Goal: Browse casually: Explore the website without a specific task or goal

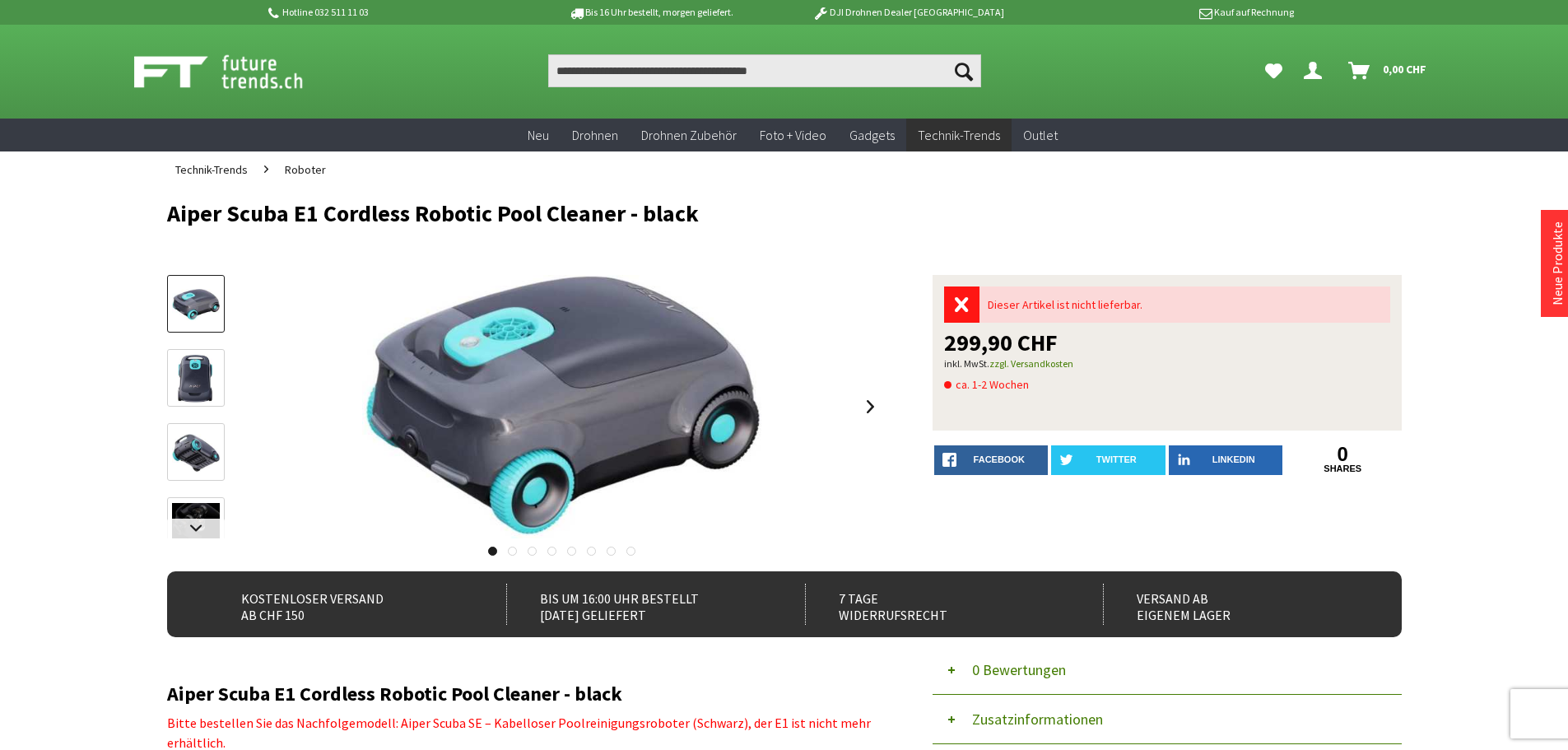
click at [203, 468] on img at bounding box center [195, 453] width 47 height 38
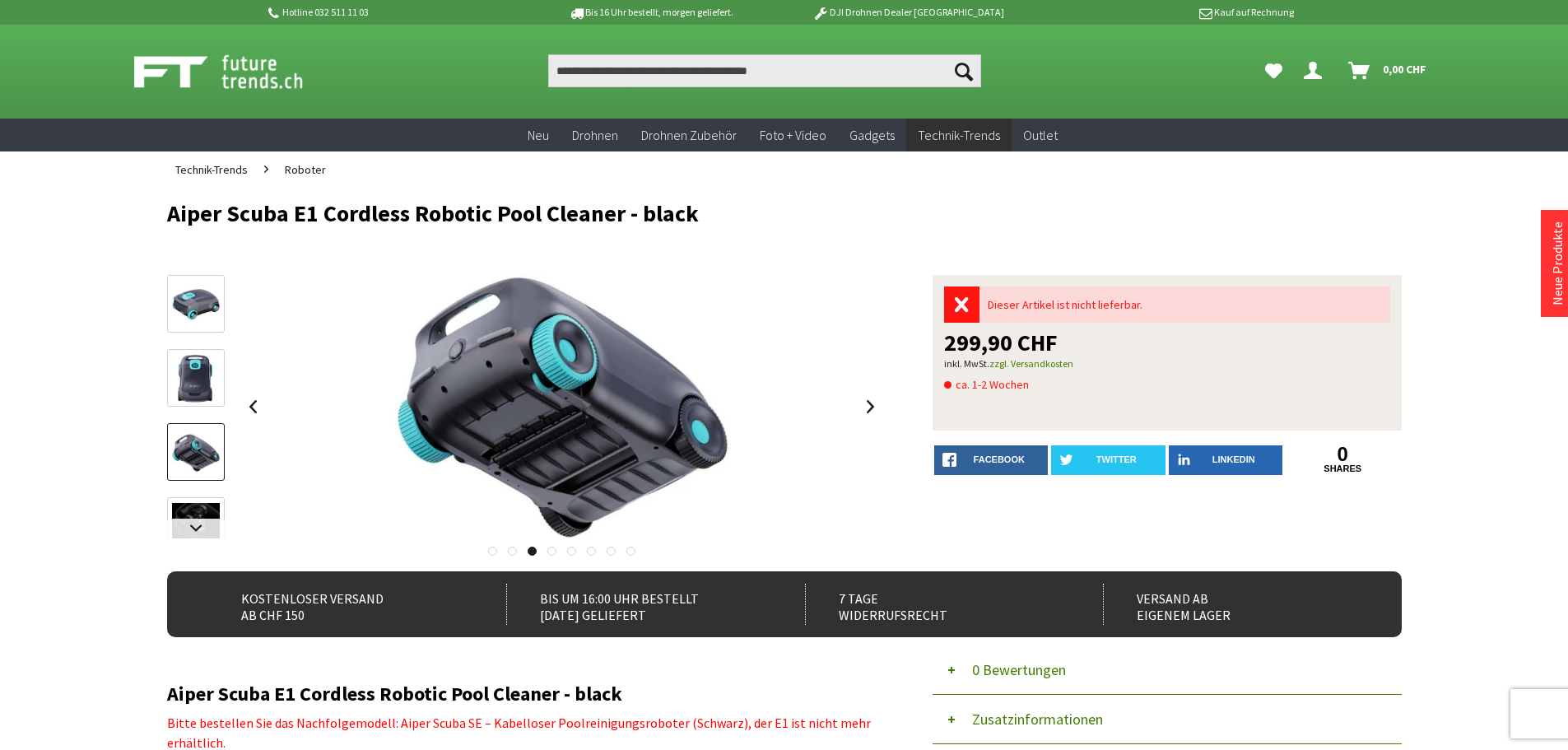
click at [203, 518] on img at bounding box center [195, 526] width 47 height 47
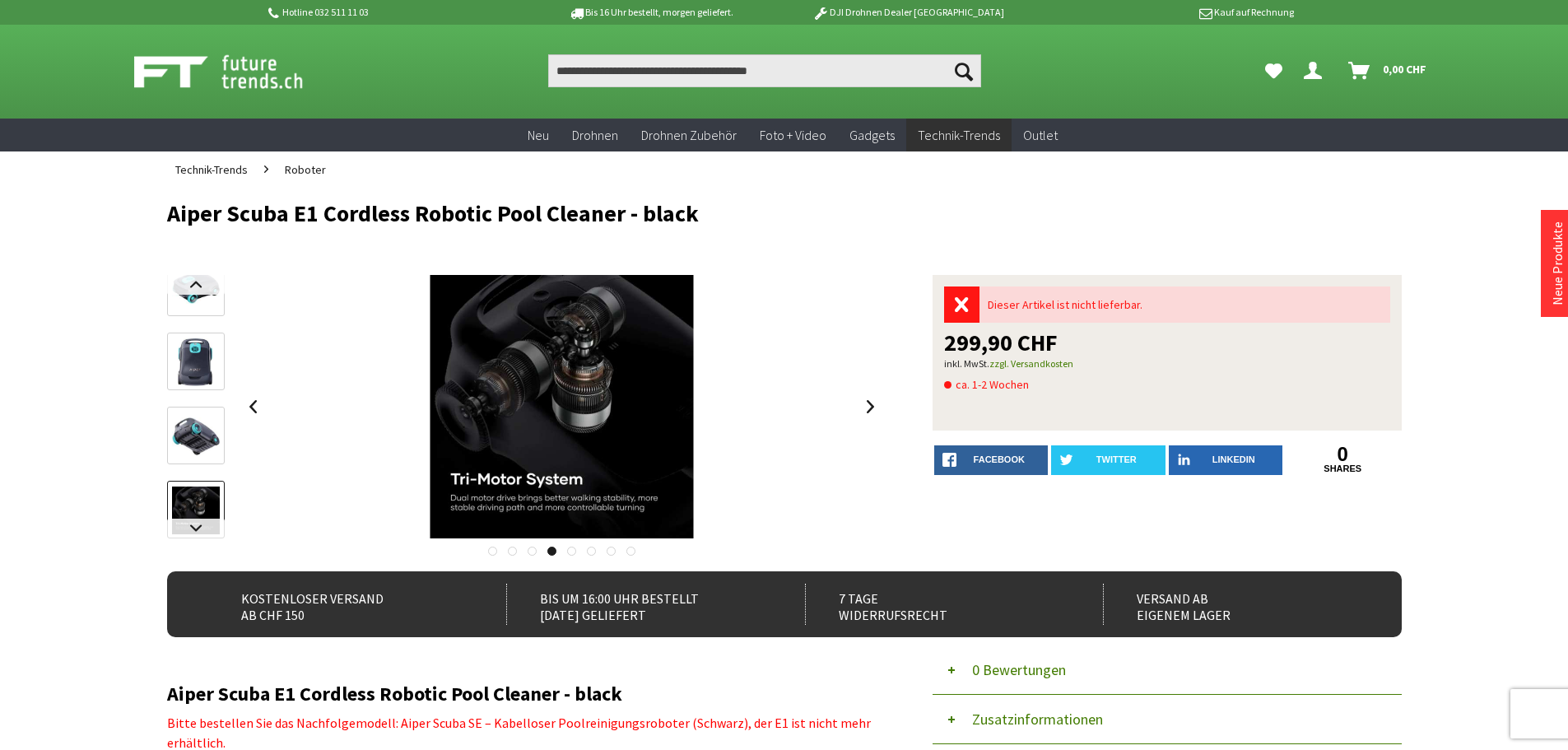
click at [203, 518] on img at bounding box center [195, 510] width 47 height 47
click at [882, 400] on link at bounding box center [870, 406] width 25 height 58
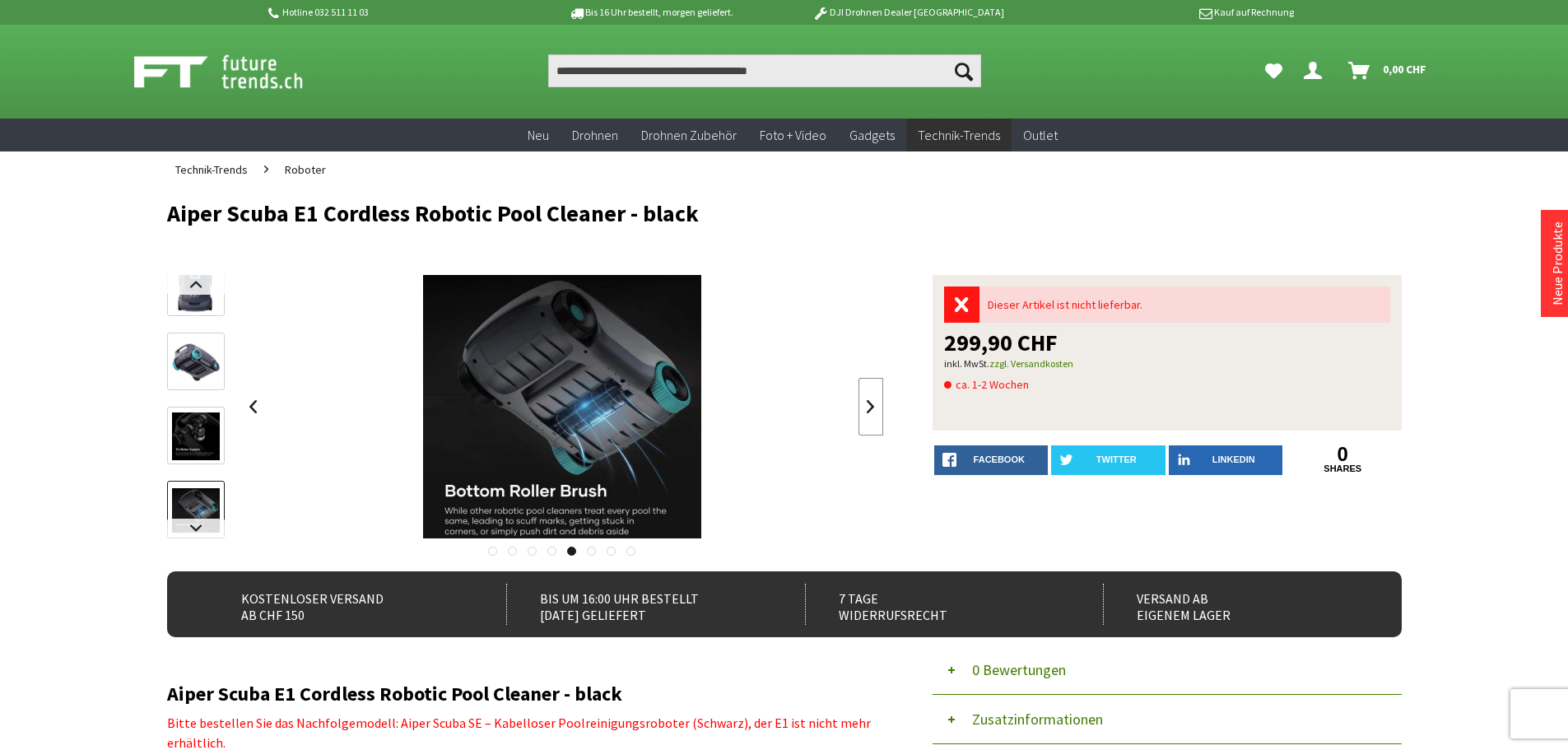
click at [882, 400] on link at bounding box center [870, 406] width 25 height 58
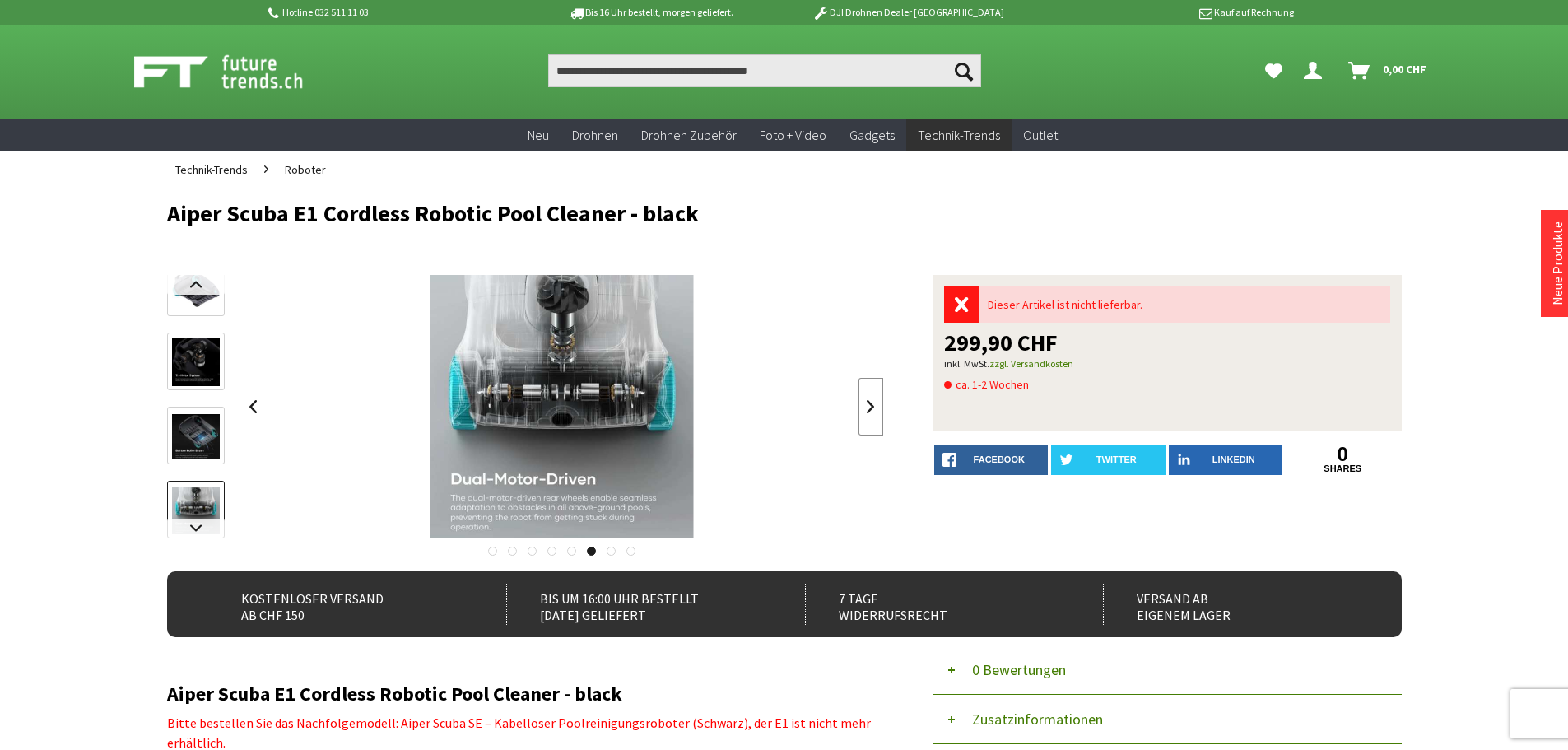
click at [882, 400] on link at bounding box center [870, 406] width 25 height 58
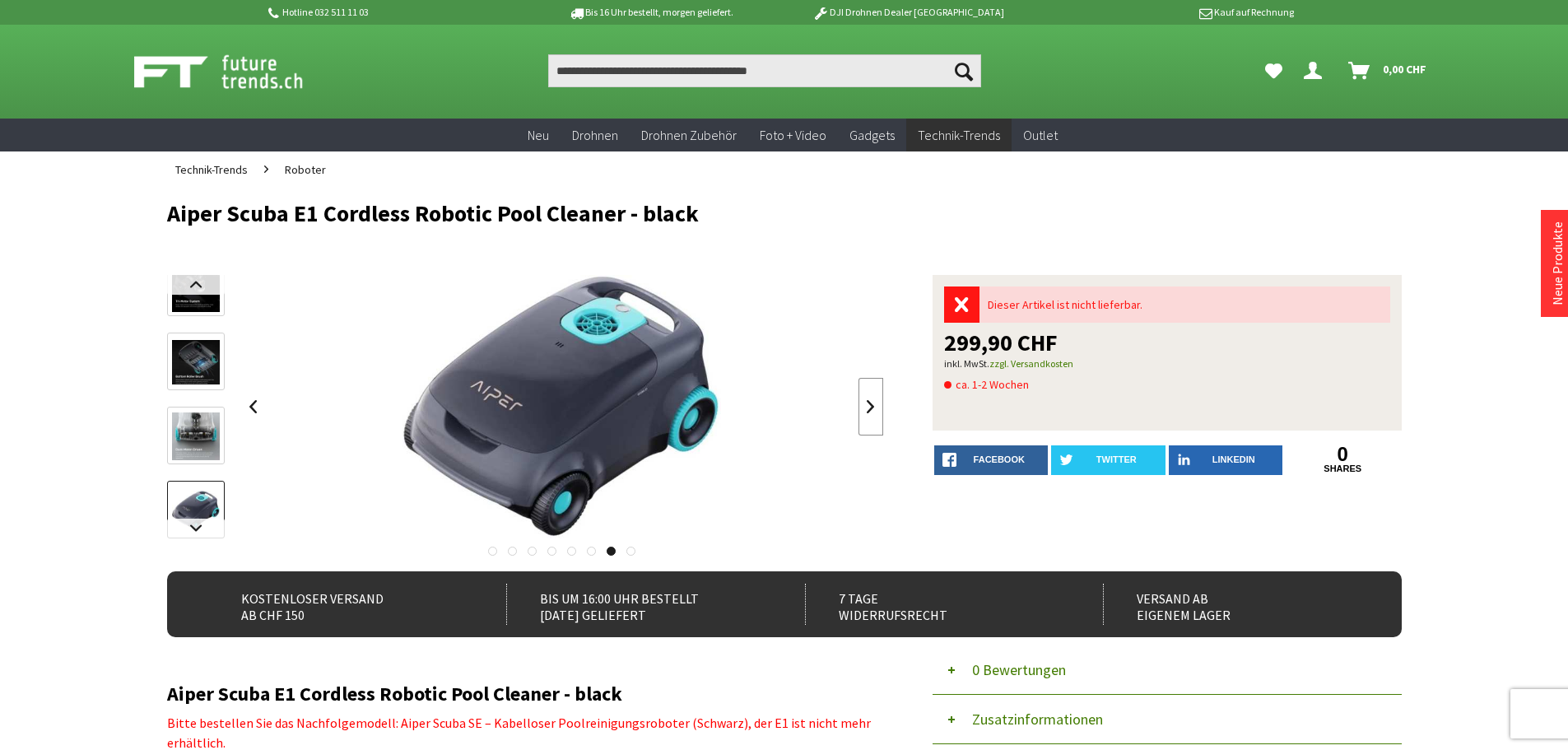
click at [882, 400] on link at bounding box center [870, 406] width 25 height 58
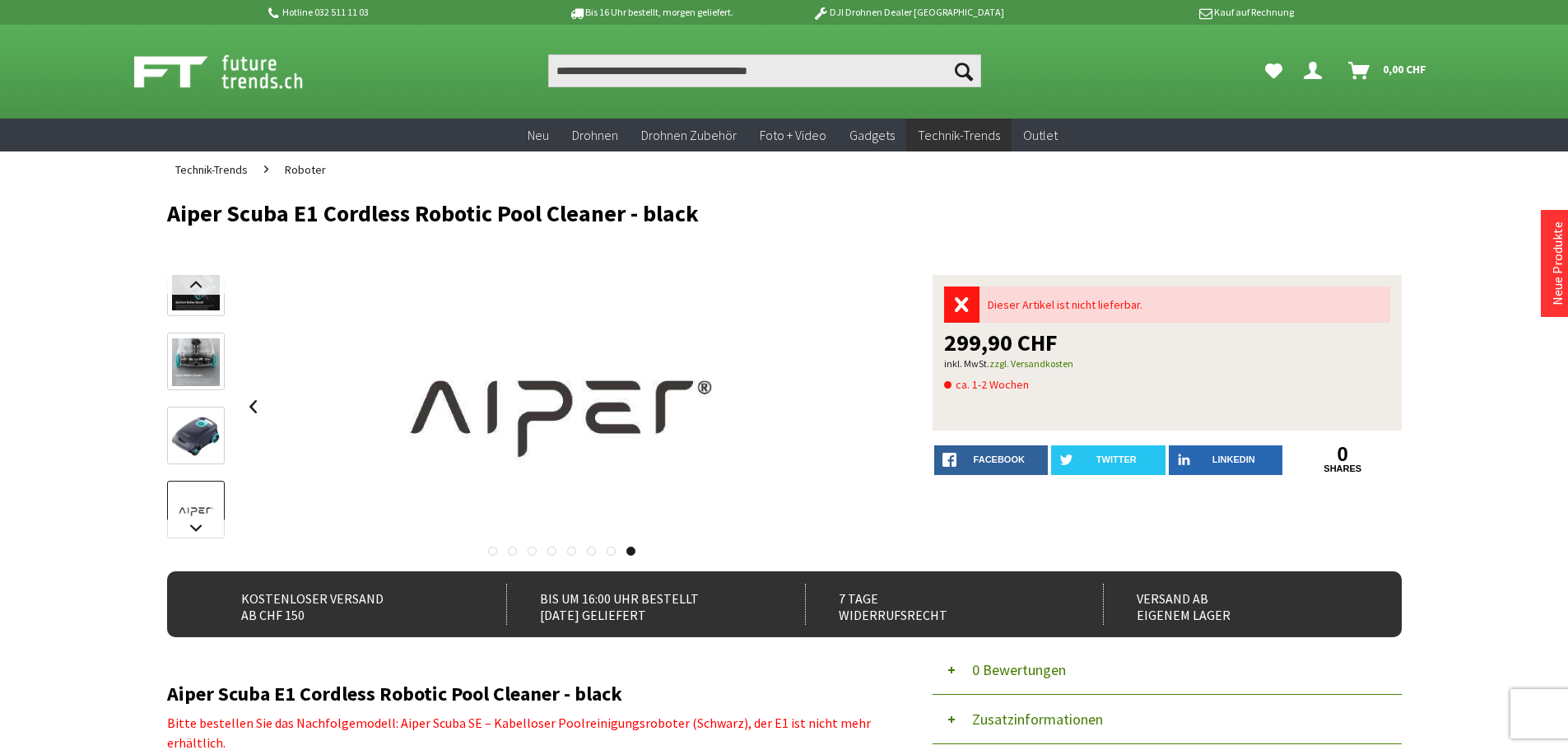
click at [882, 400] on div at bounding box center [562, 406] width 643 height 263
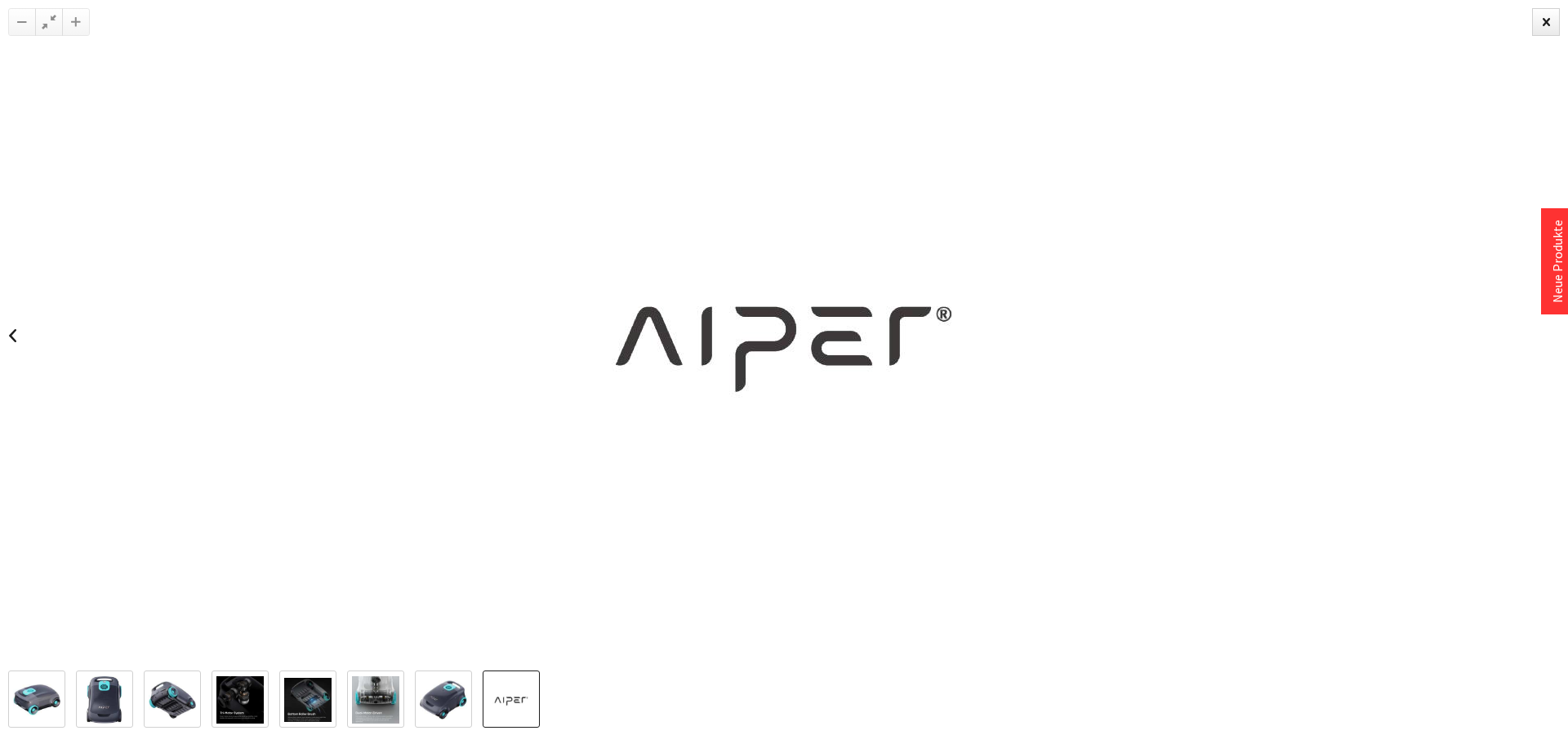
click at [41, 707] on img at bounding box center [36, 700] width 47 height 31
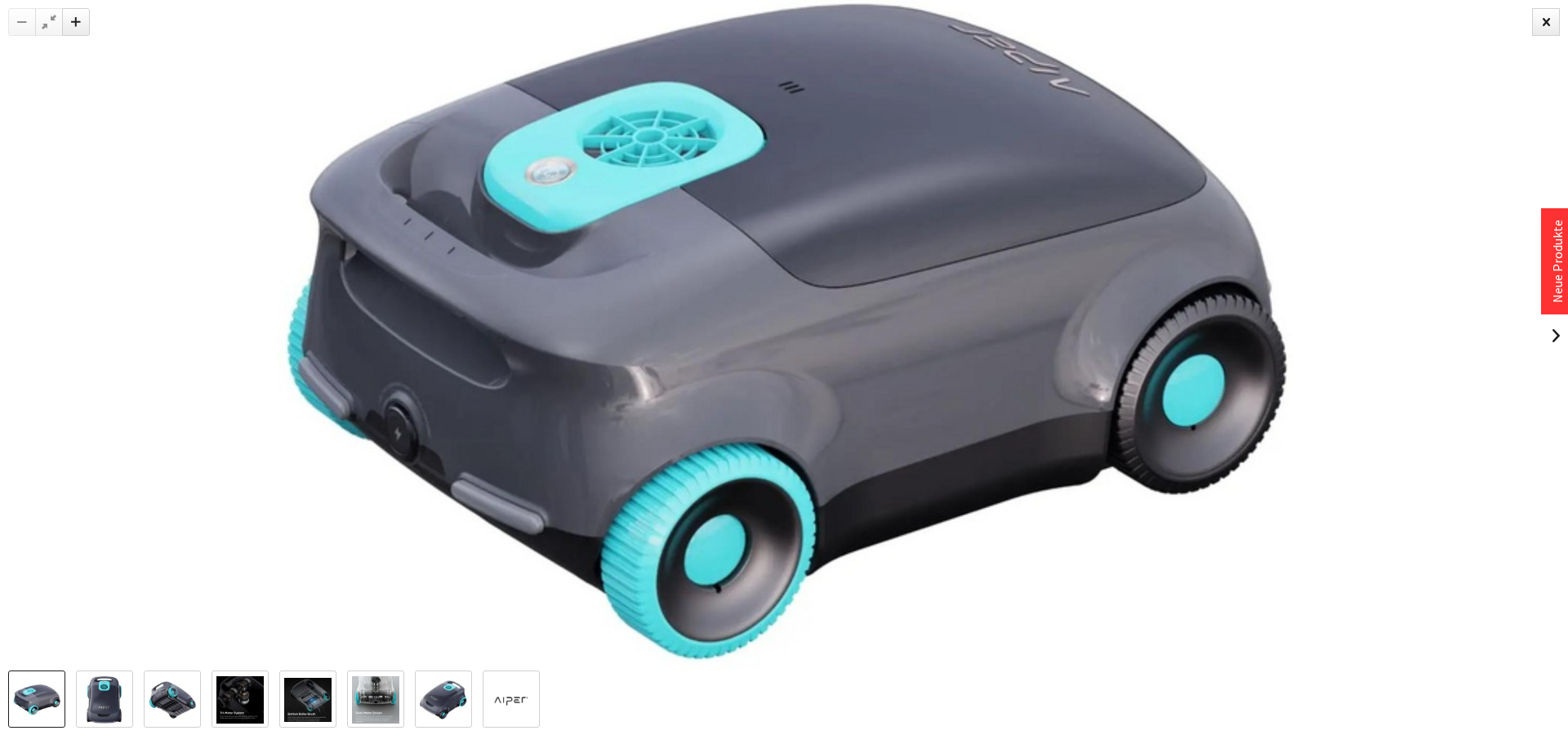
click at [94, 693] on img at bounding box center [104, 700] width 36 height 47
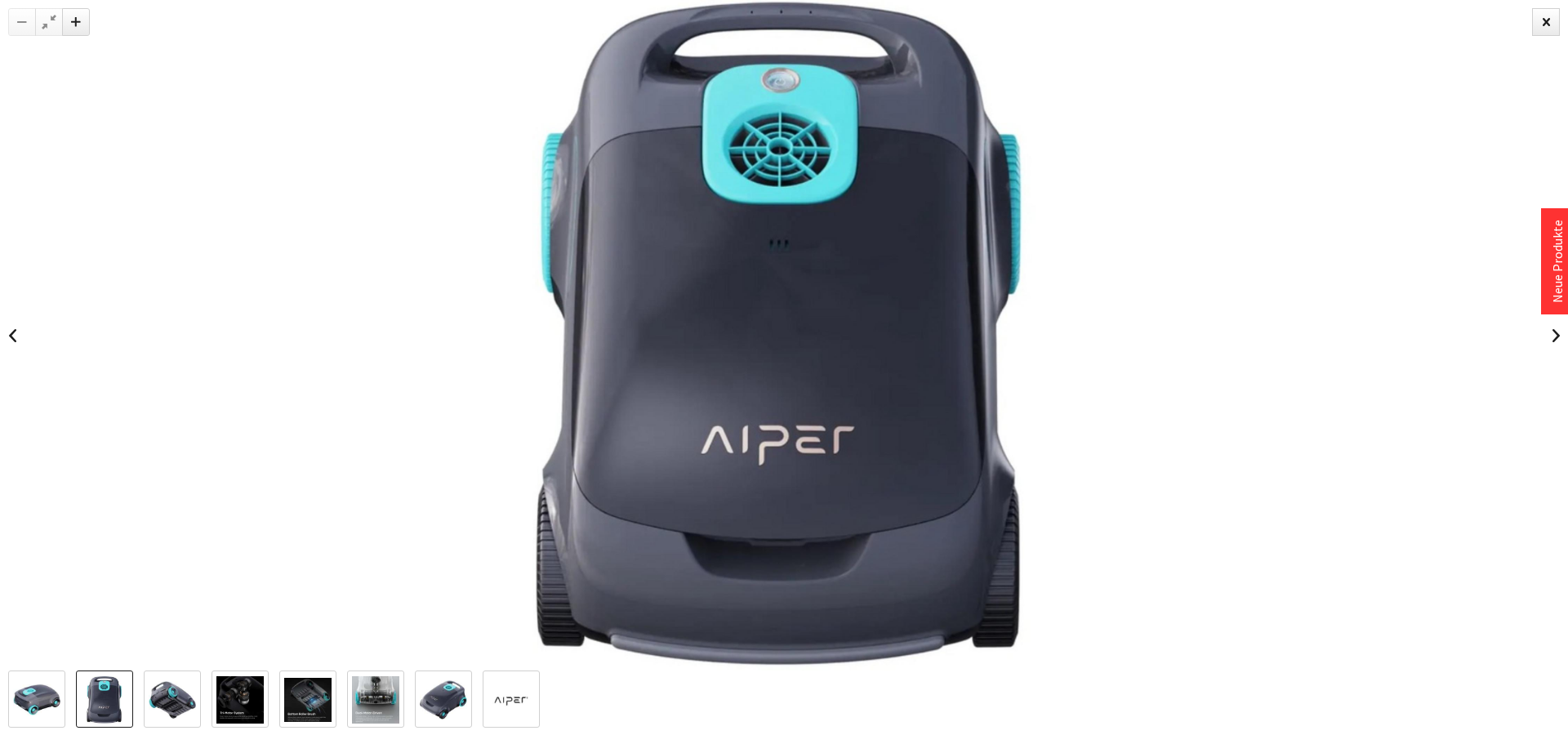
click at [173, 703] on img at bounding box center [172, 700] width 47 height 38
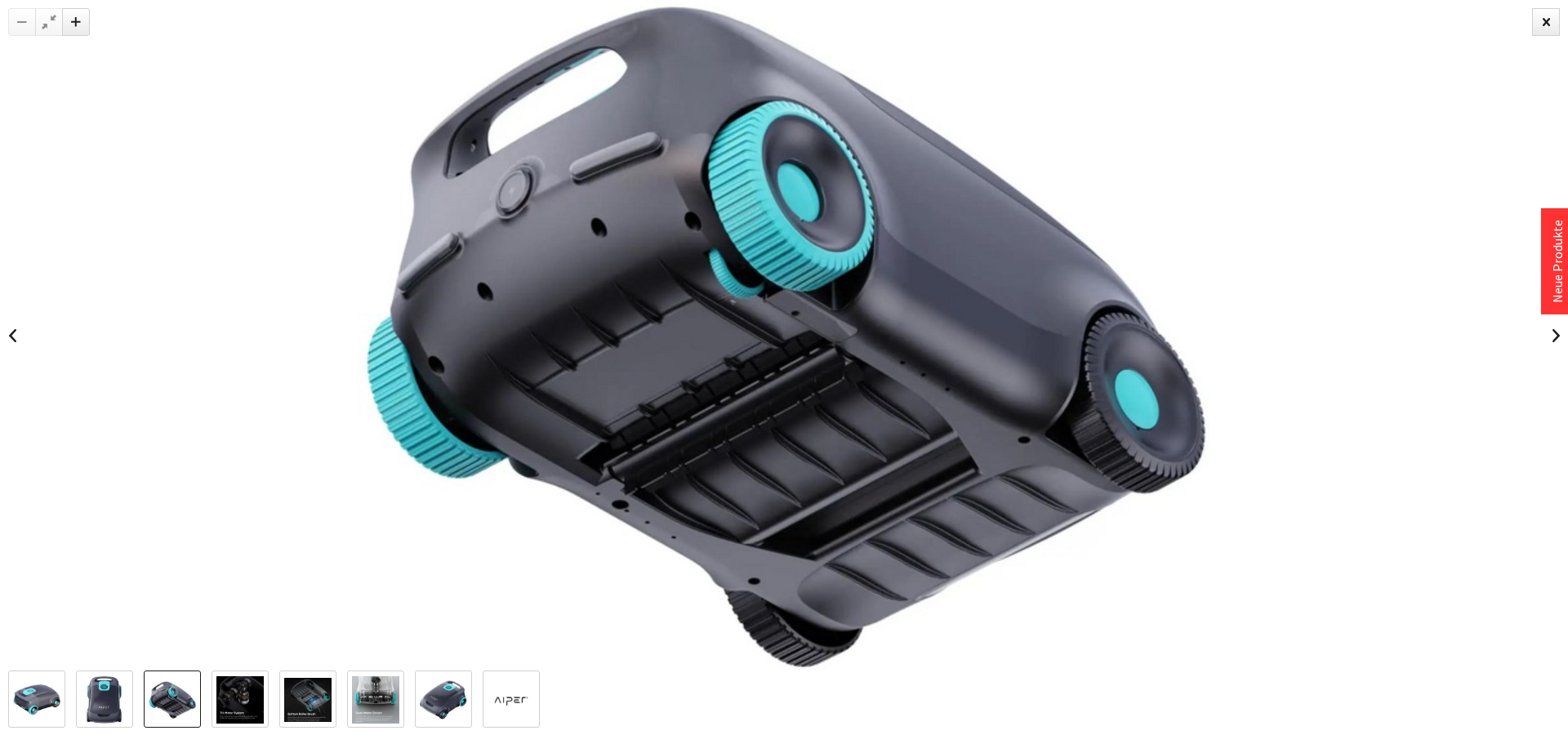
click at [220, 701] on img at bounding box center [239, 700] width 47 height 47
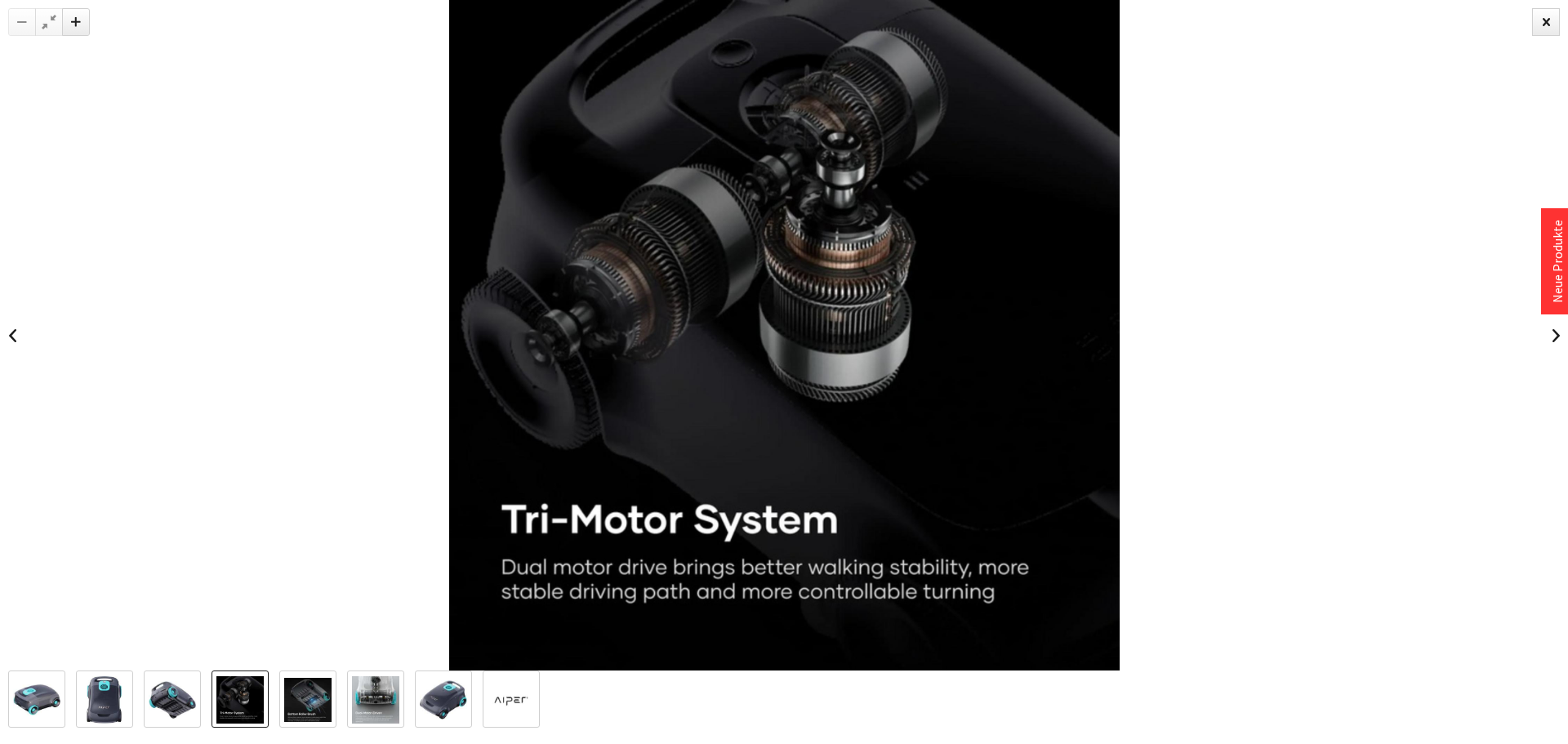
click at [300, 707] on img at bounding box center [307, 700] width 47 height 45
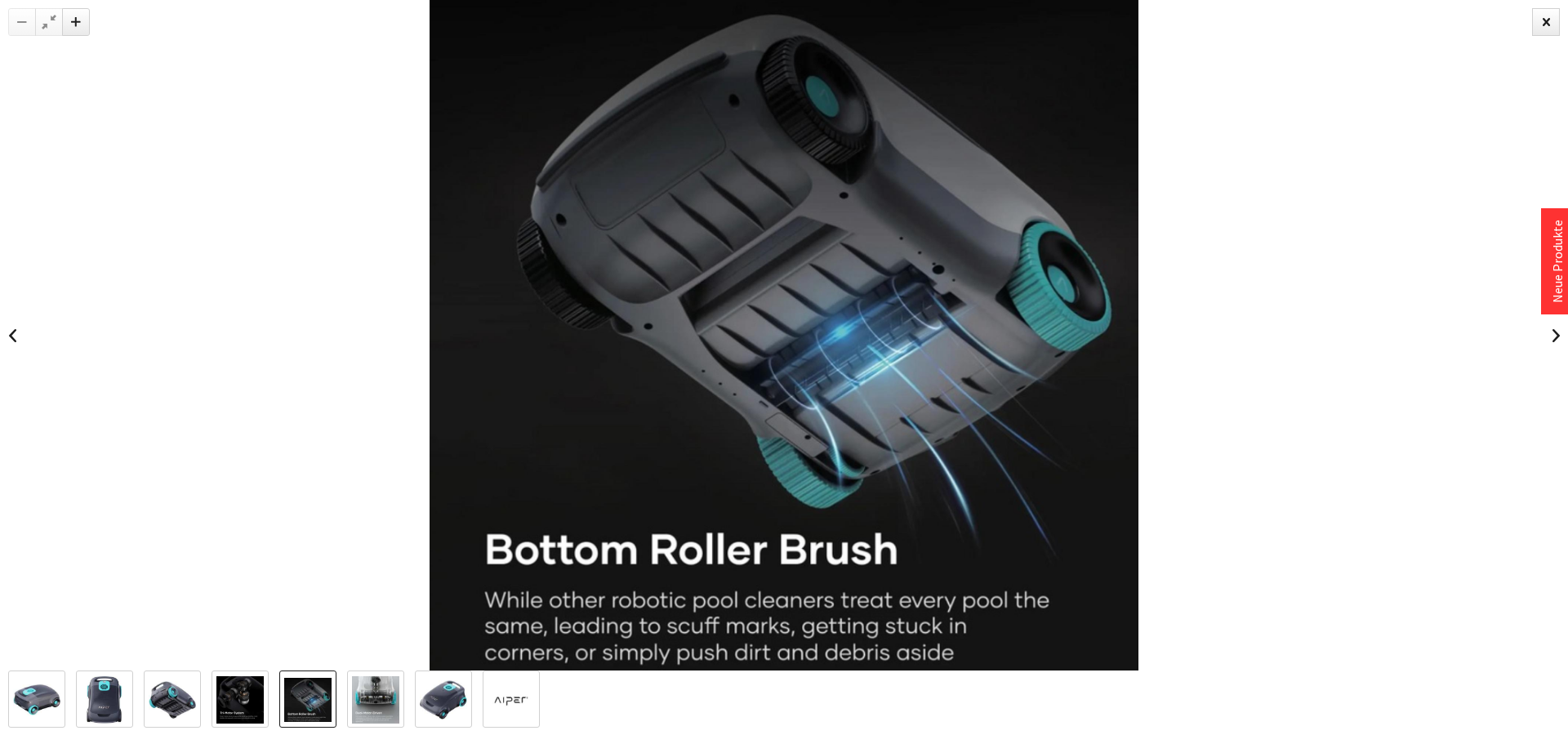
click at [371, 706] on img at bounding box center [375, 700] width 47 height 47
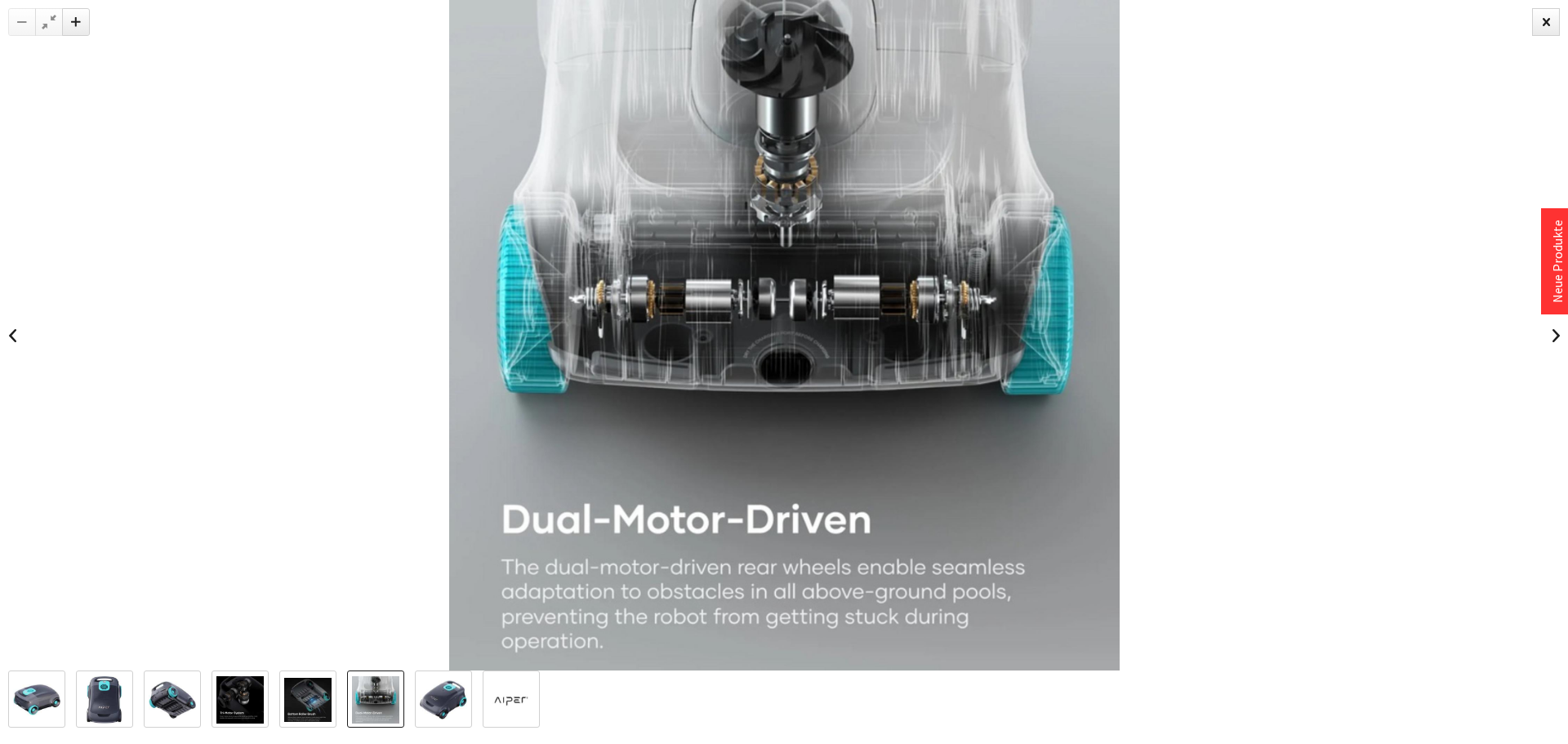
click at [444, 696] on img at bounding box center [443, 700] width 47 height 39
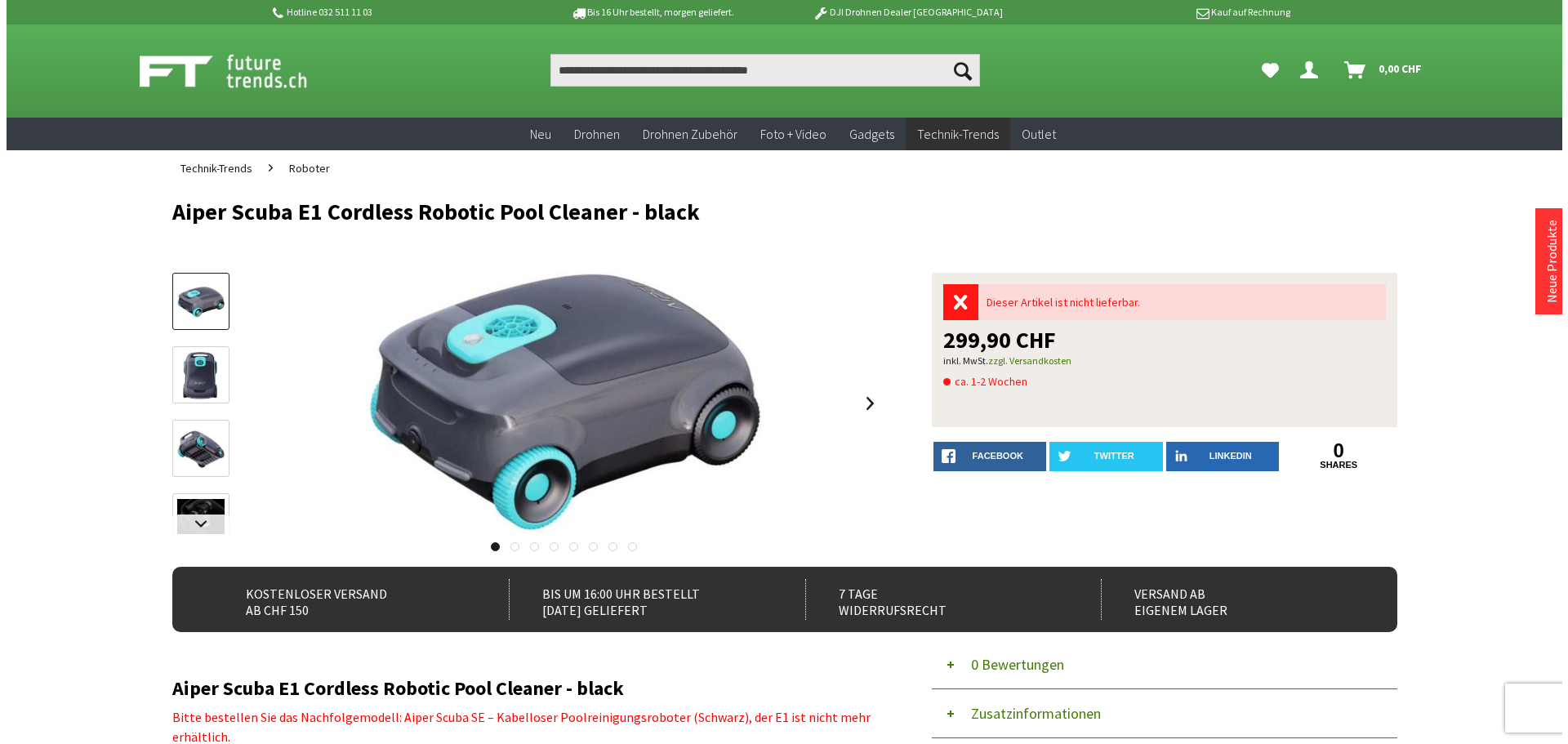
scroll to position [82, 0]
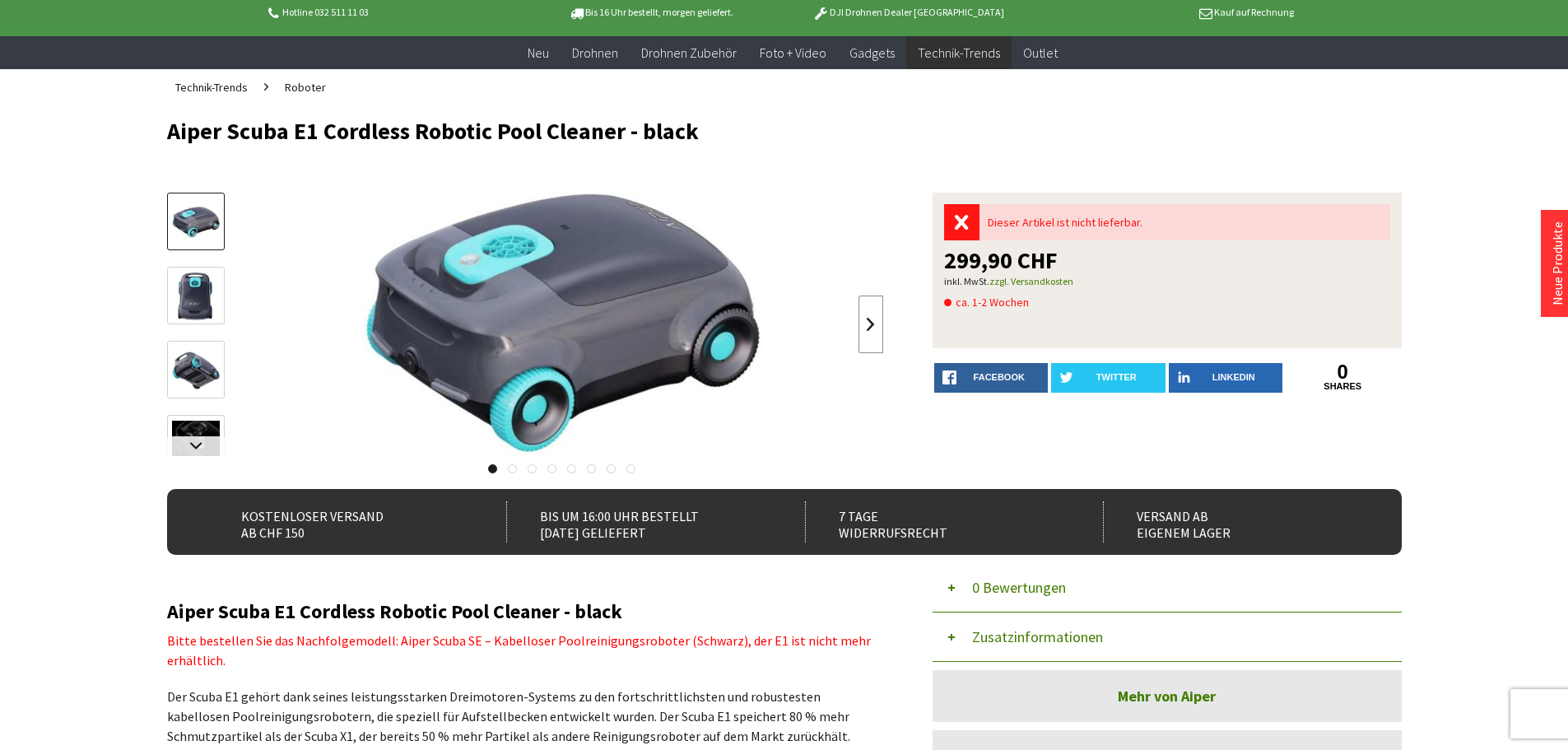
click at [861, 321] on link at bounding box center [870, 324] width 25 height 58
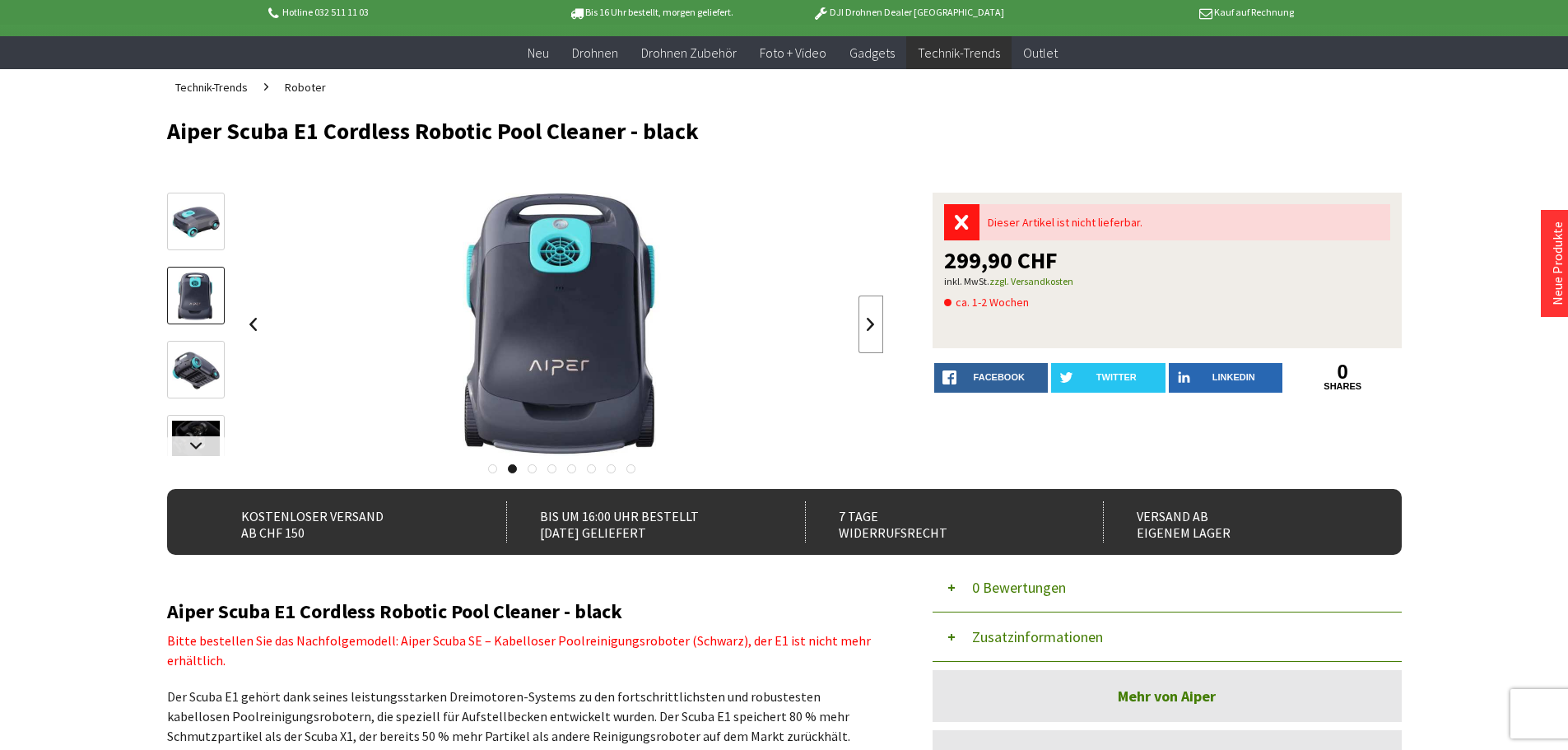
click at [861, 321] on link at bounding box center [870, 324] width 25 height 58
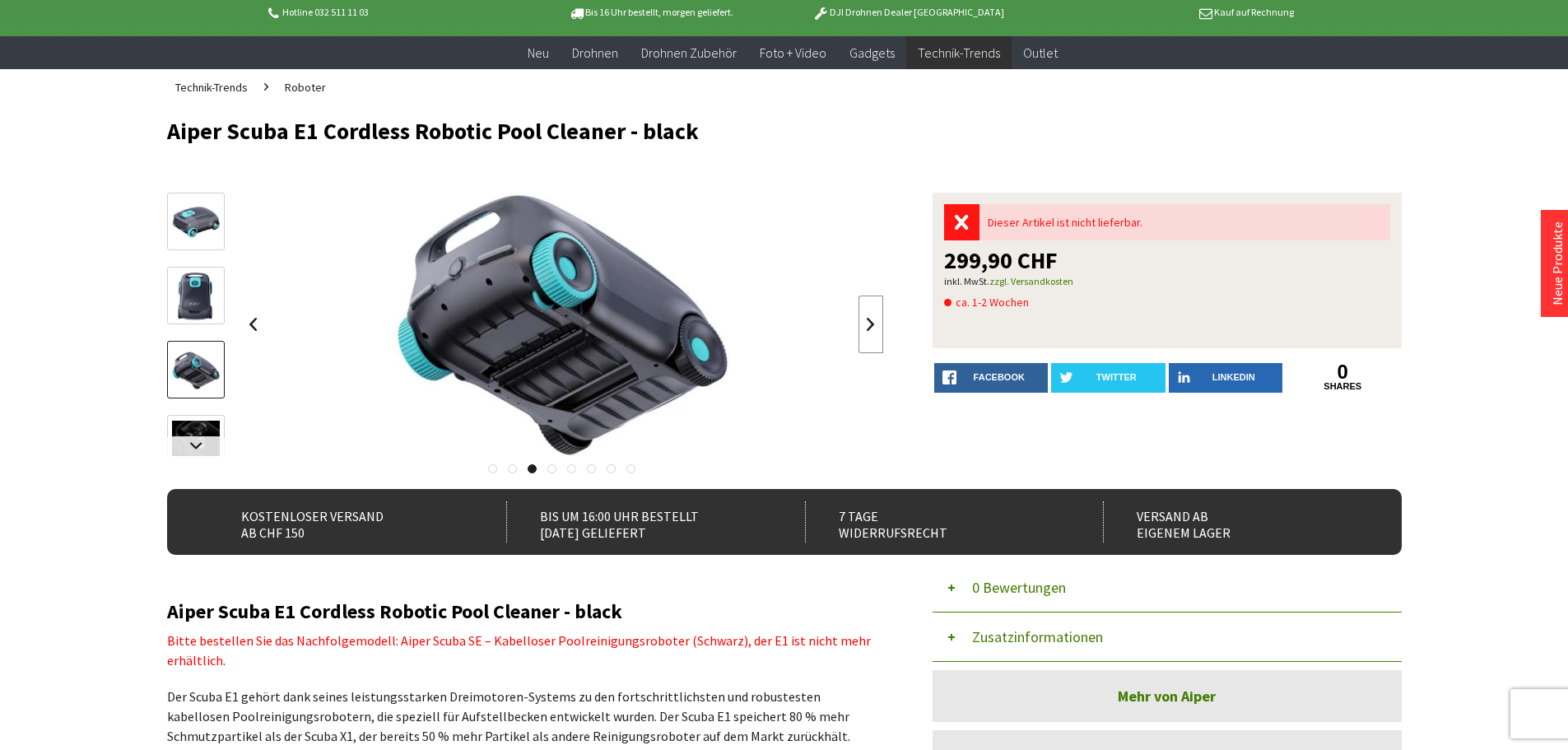
click at [861, 321] on link at bounding box center [870, 324] width 25 height 58
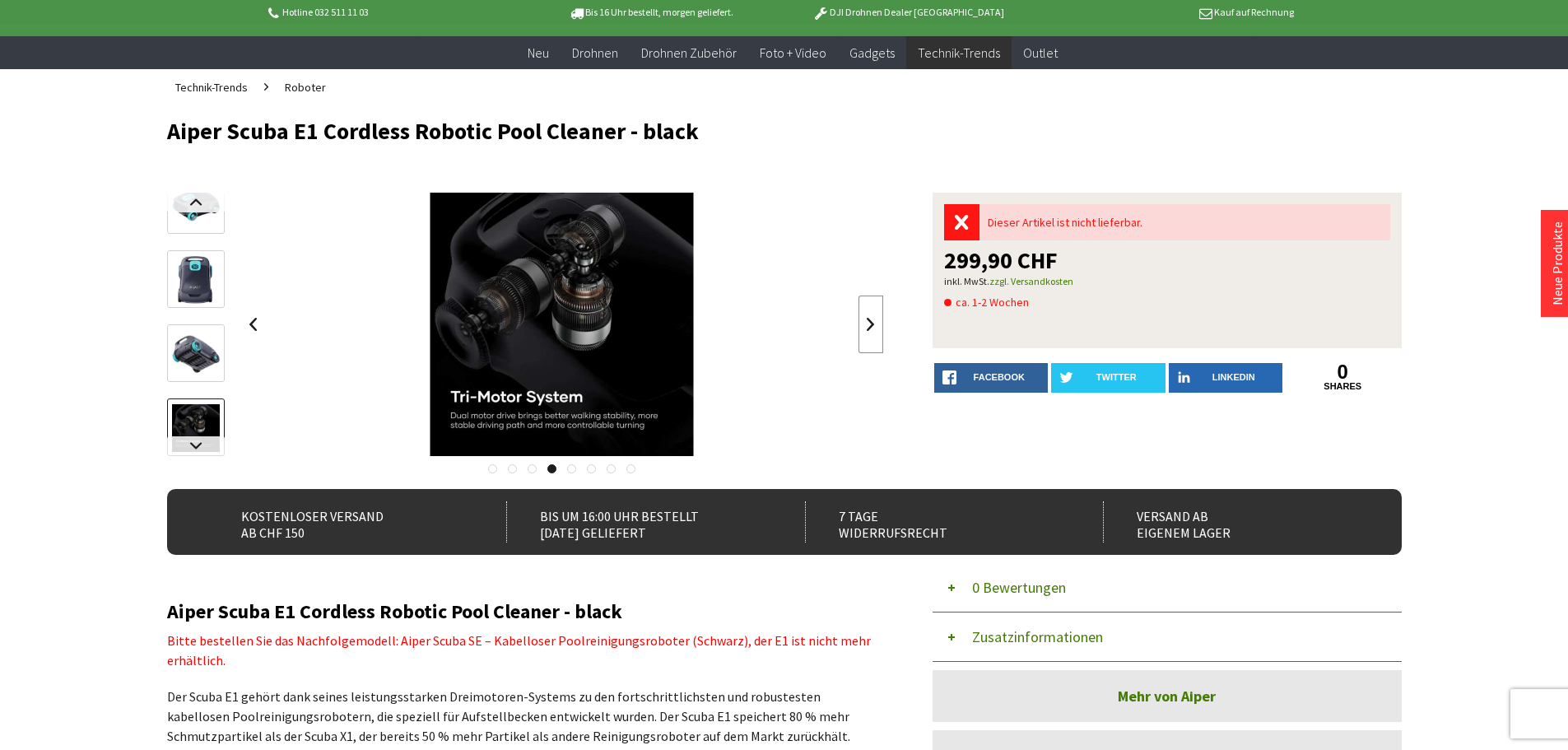
click at [861, 321] on link at bounding box center [870, 324] width 25 height 58
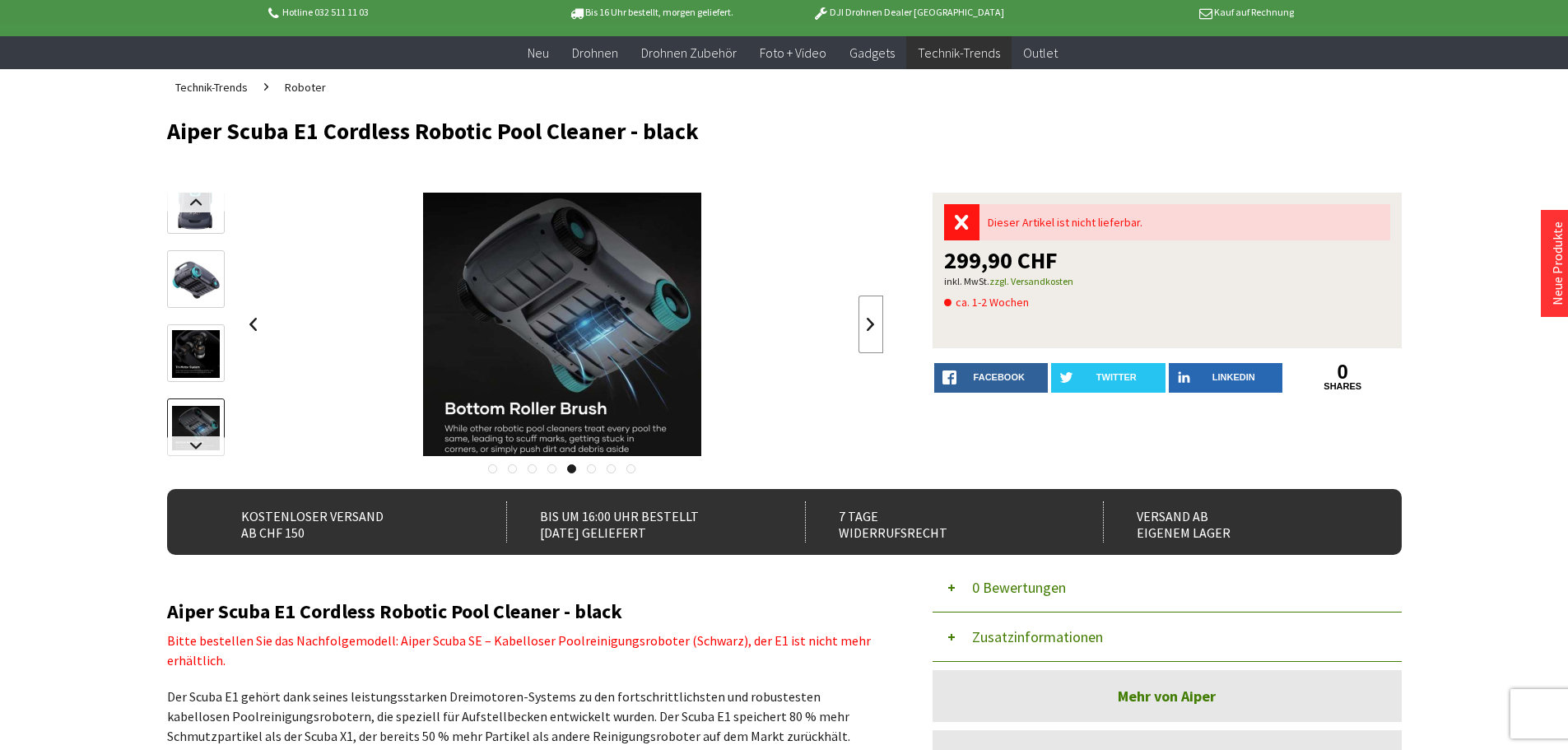
click at [861, 321] on link at bounding box center [870, 324] width 25 height 58
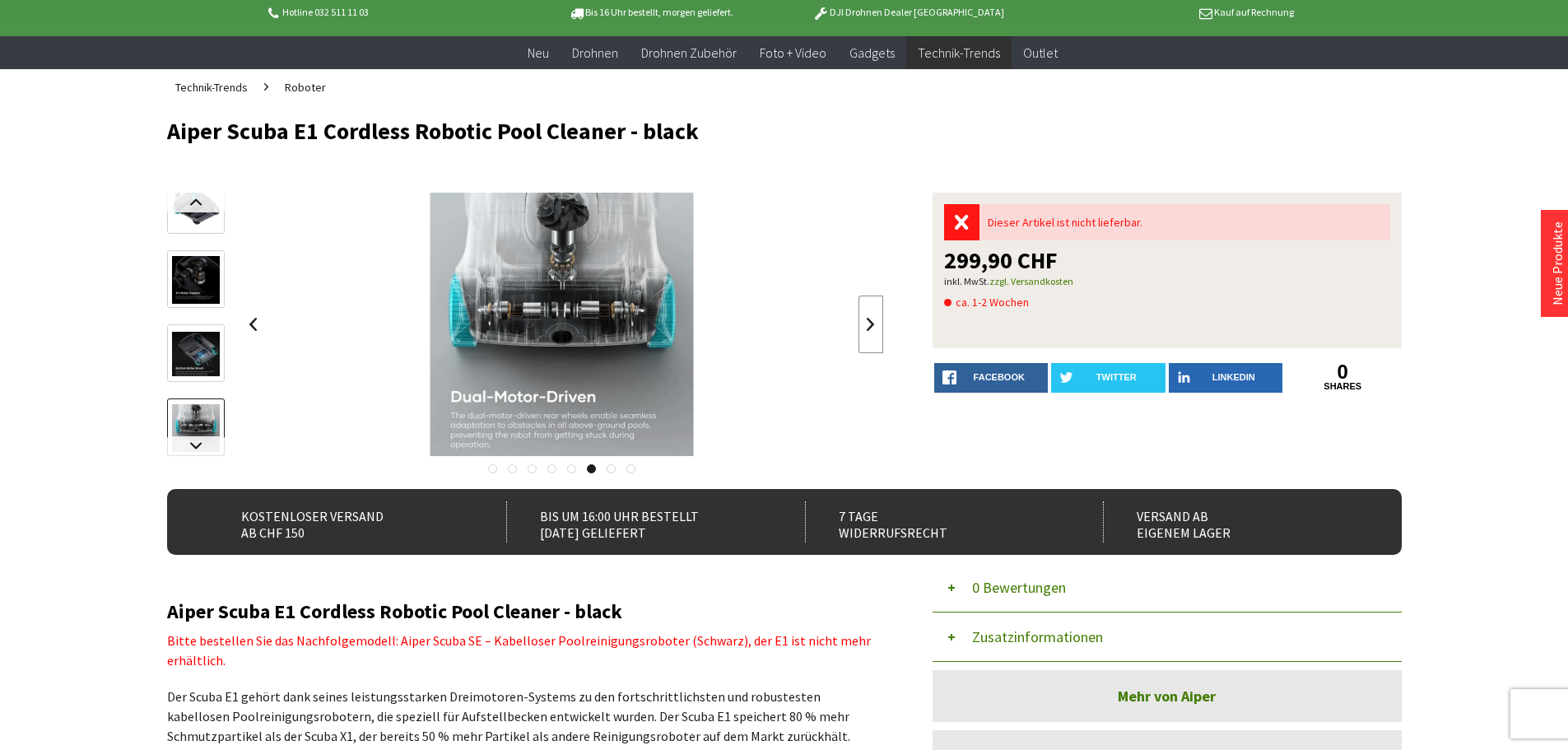
click at [861, 321] on link at bounding box center [870, 324] width 25 height 58
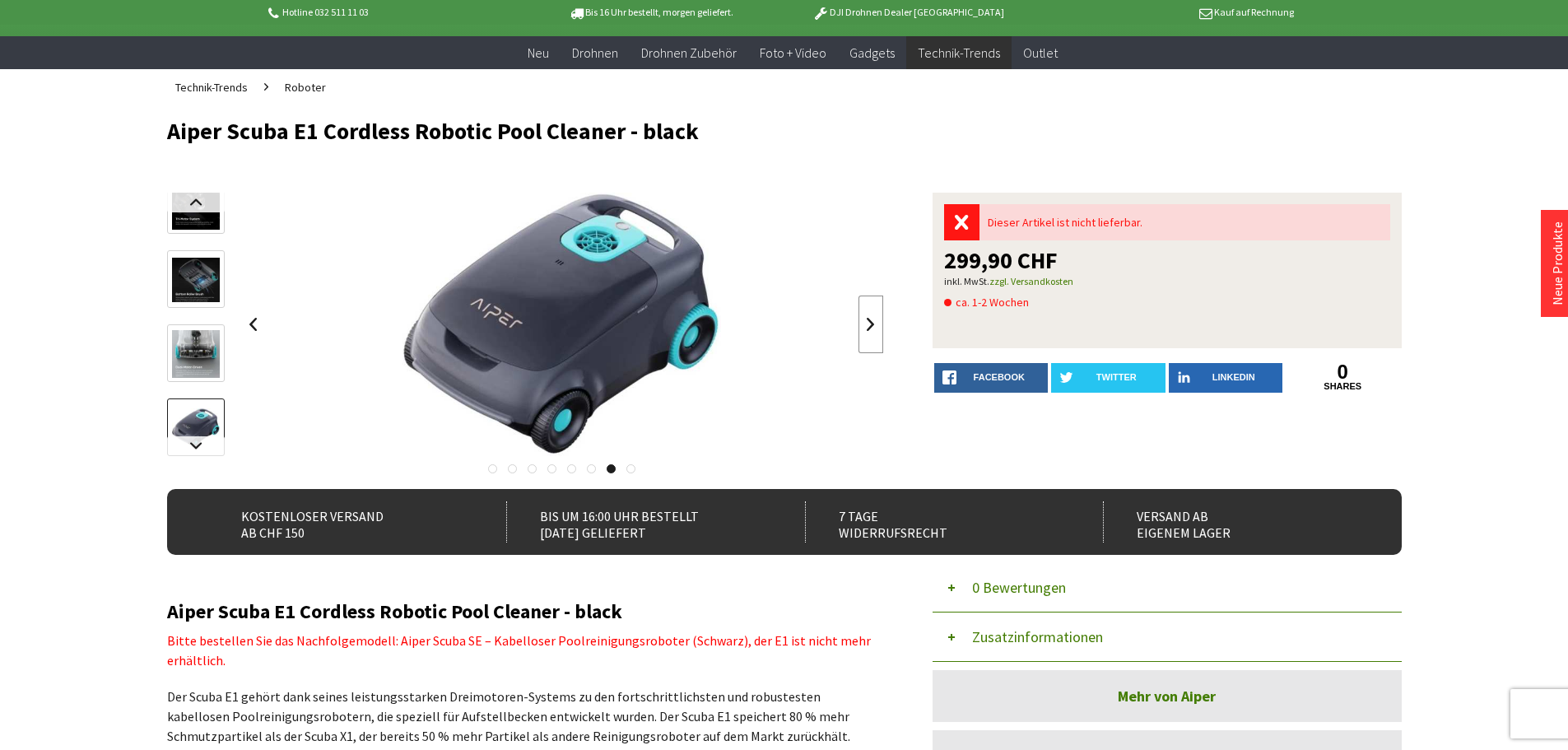
click at [861, 321] on link at bounding box center [870, 324] width 25 height 58
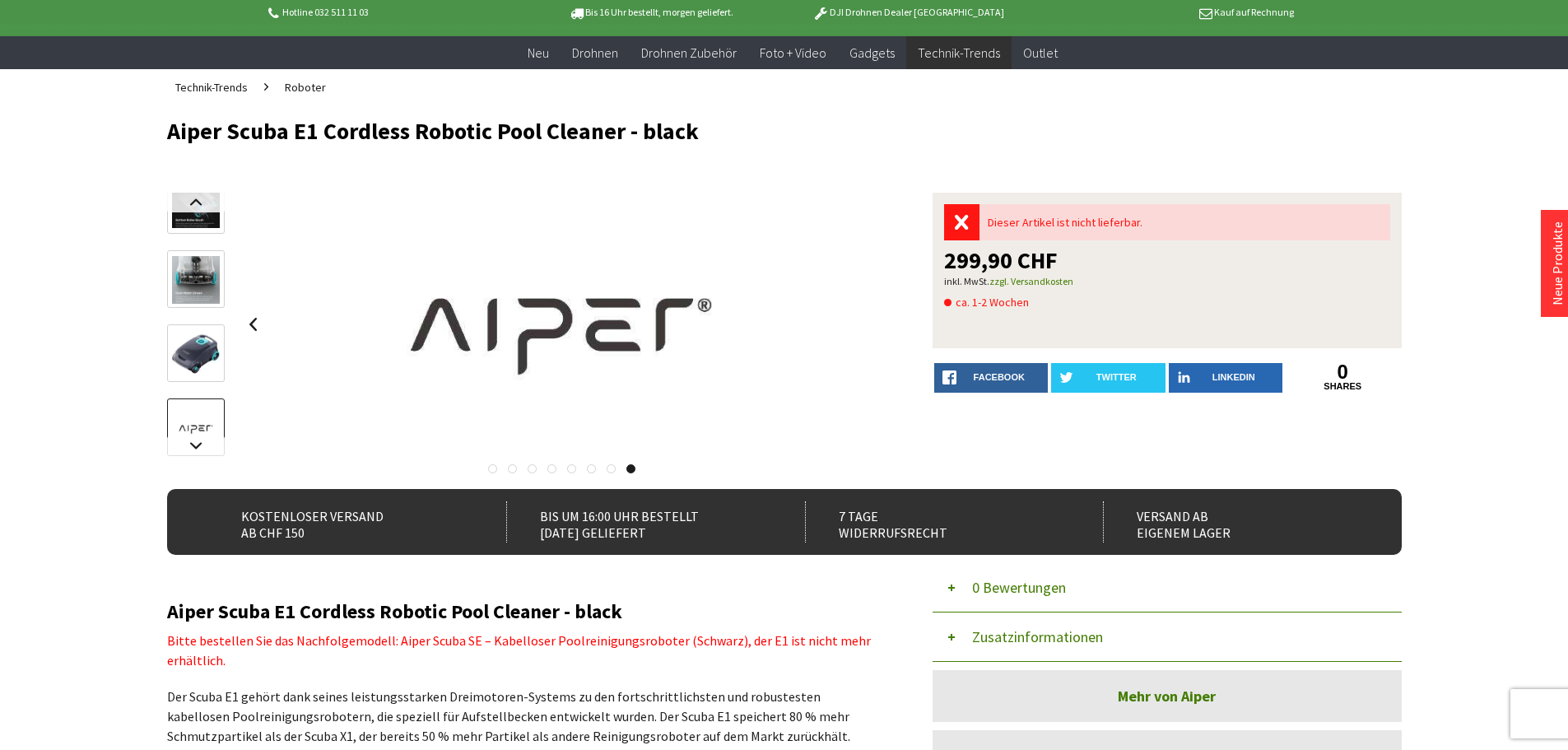
click at [861, 321] on div at bounding box center [562, 325] width 643 height 263
